Goal: Find contact information: Find contact information

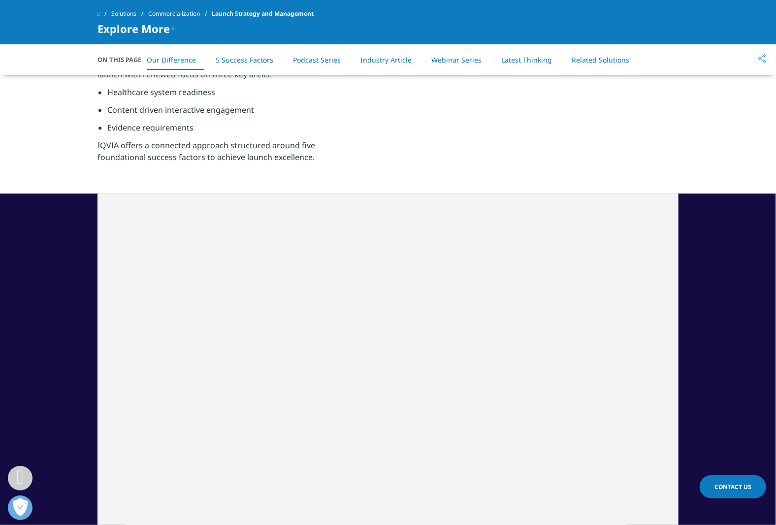
scroll to position [623, 0]
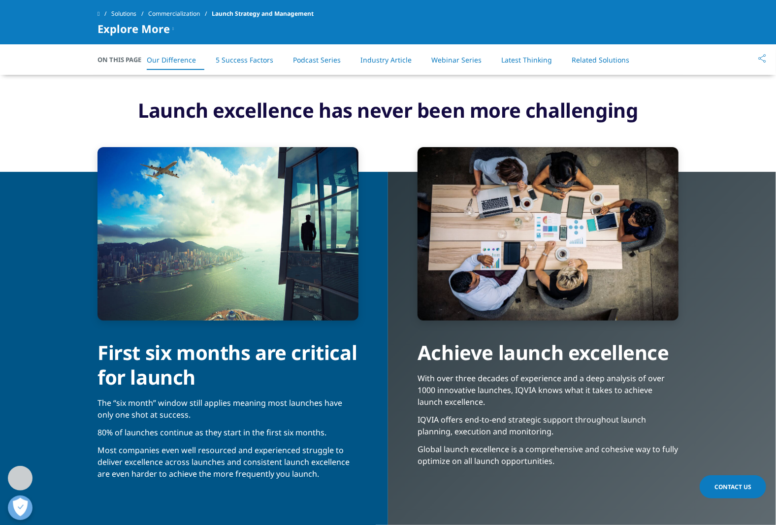
click at [100, 14] on span at bounding box center [99, 13] width 2 height 7
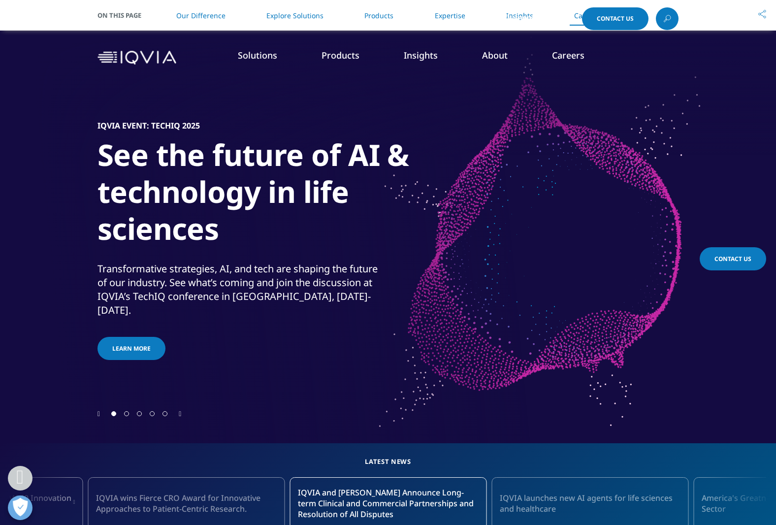
scroll to position [2603, 0]
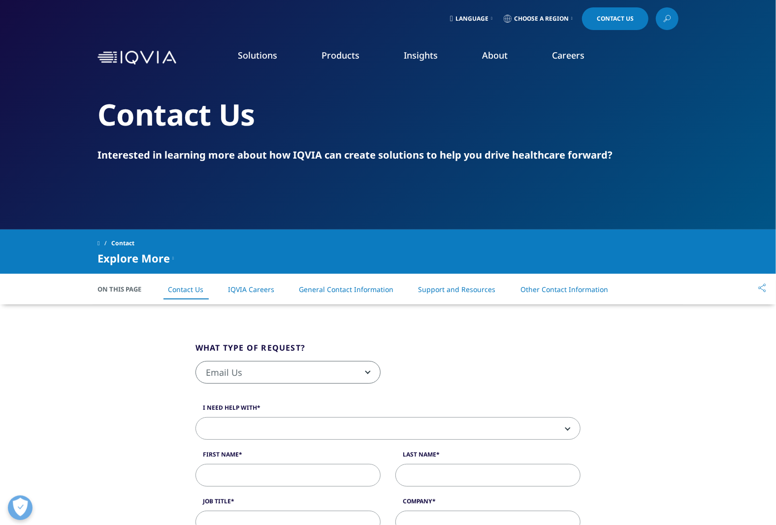
click at [250, 293] on link "IQVIA Careers" at bounding box center [251, 289] width 46 height 9
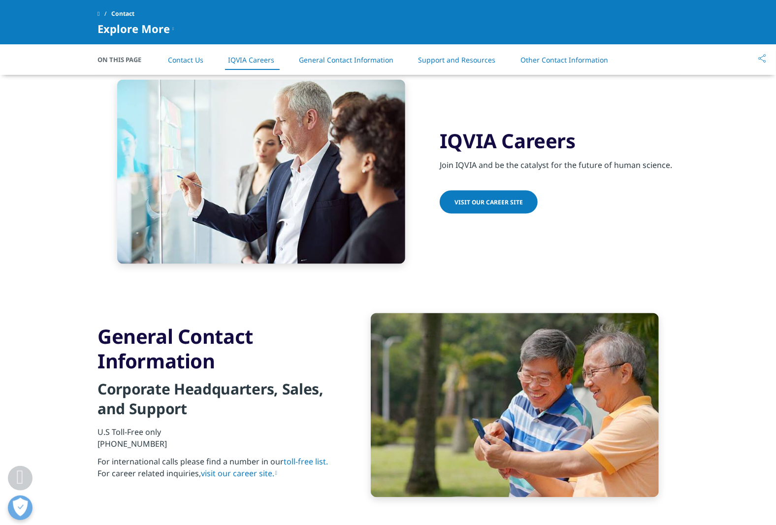
scroll to position [806, 0]
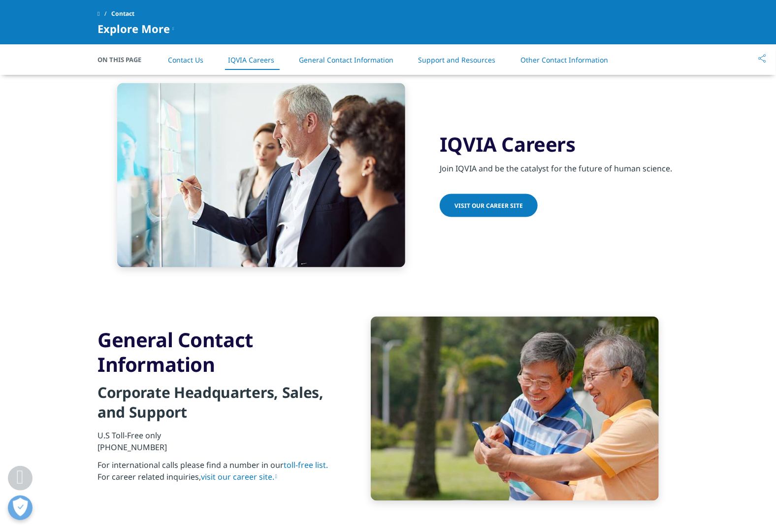
click at [487, 202] on span "Visit our Career Site" at bounding box center [489, 206] width 68 height 8
click at [564, 57] on link "Other Contact Information" at bounding box center [565, 59] width 88 height 9
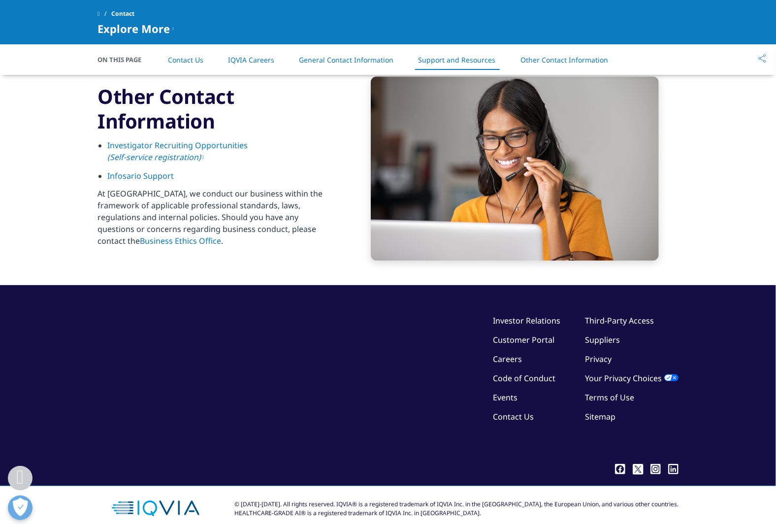
scroll to position [1526, 0]
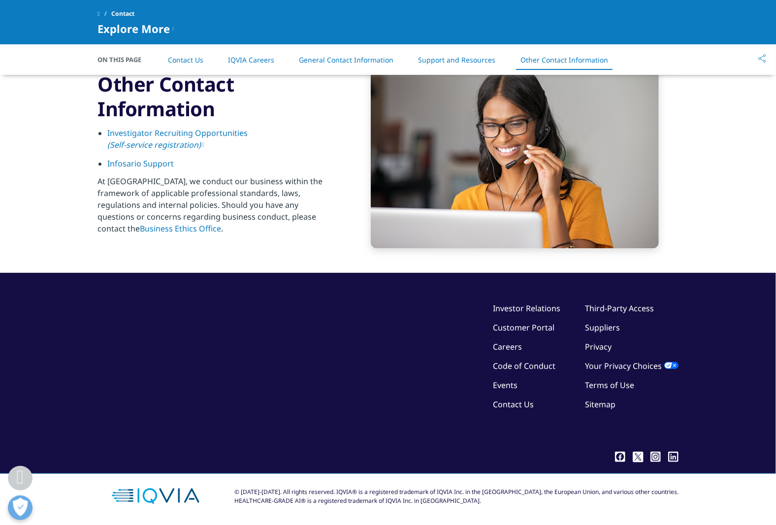
click at [516, 323] on link "Customer Portal" at bounding box center [524, 327] width 62 height 11
